Goal: Information Seeking & Learning: Understand process/instructions

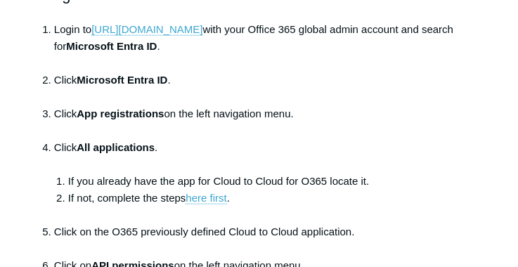
scroll to position [422, 0]
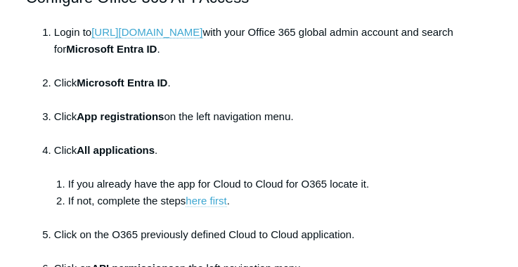
click at [209, 202] on link "here first" at bounding box center [206, 201] width 41 height 13
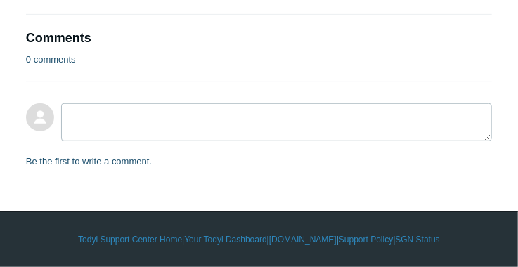
scroll to position [2917, 0]
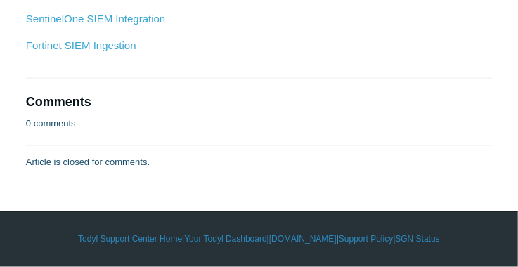
scroll to position [7942, 0]
